Goal: Task Accomplishment & Management: Manage account settings

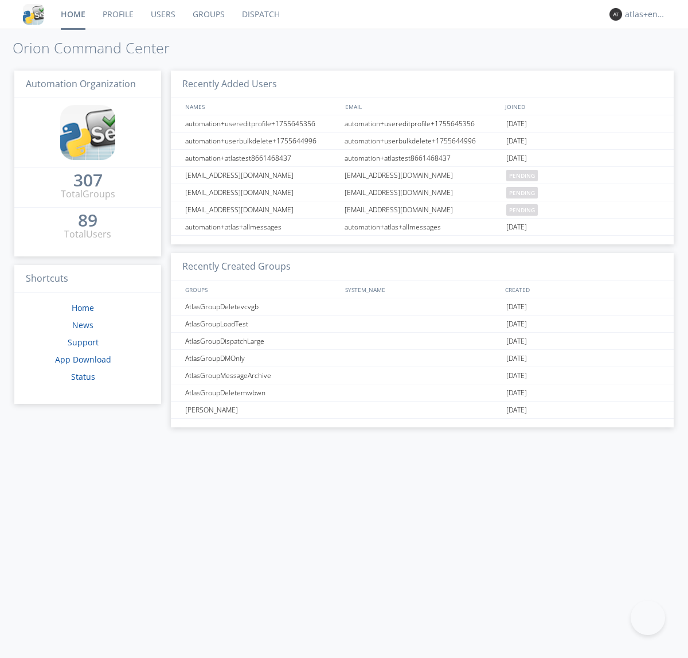
click at [260, 14] on link "Dispatch" at bounding box center [260, 14] width 55 height 29
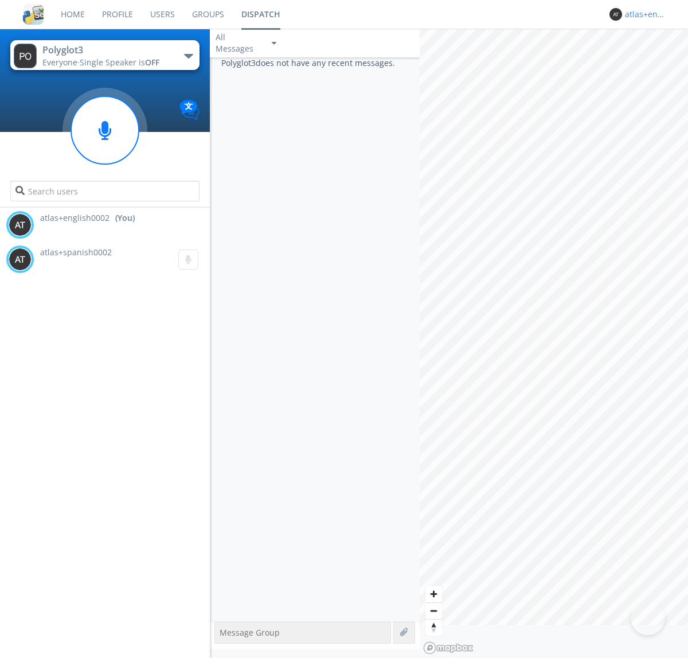
click at [643, 14] on div "atlas+english0002" at bounding box center [646, 14] width 43 height 11
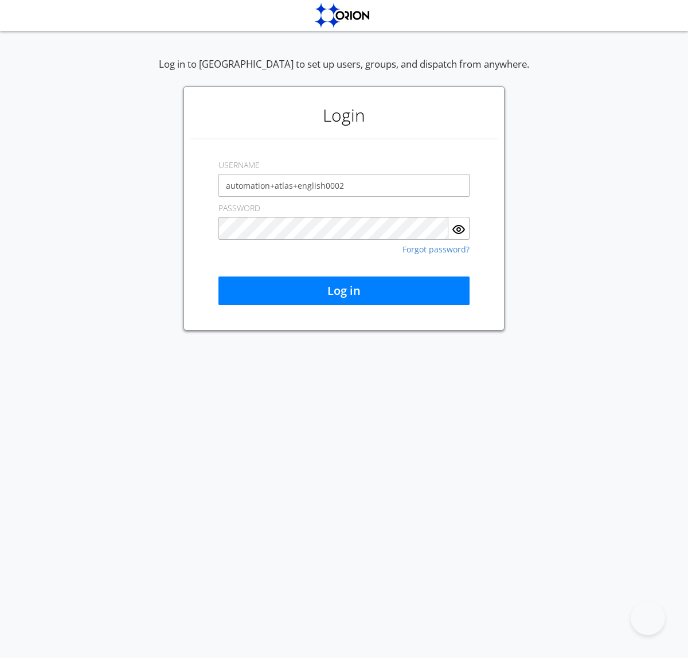
type input "automation+atlas+english0002"
click at [344, 291] on button "Log in" at bounding box center [343, 290] width 251 height 29
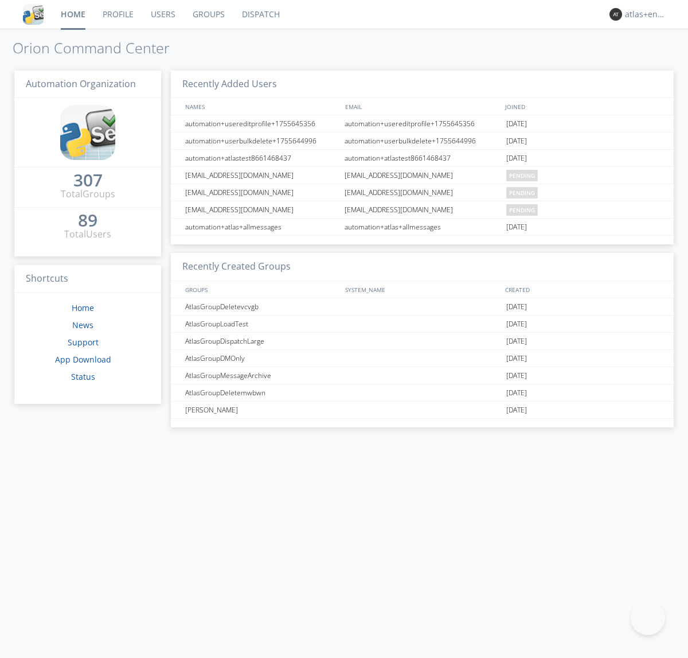
click at [260, 14] on link "Dispatch" at bounding box center [260, 14] width 55 height 29
